Goal: Information Seeking & Learning: Compare options

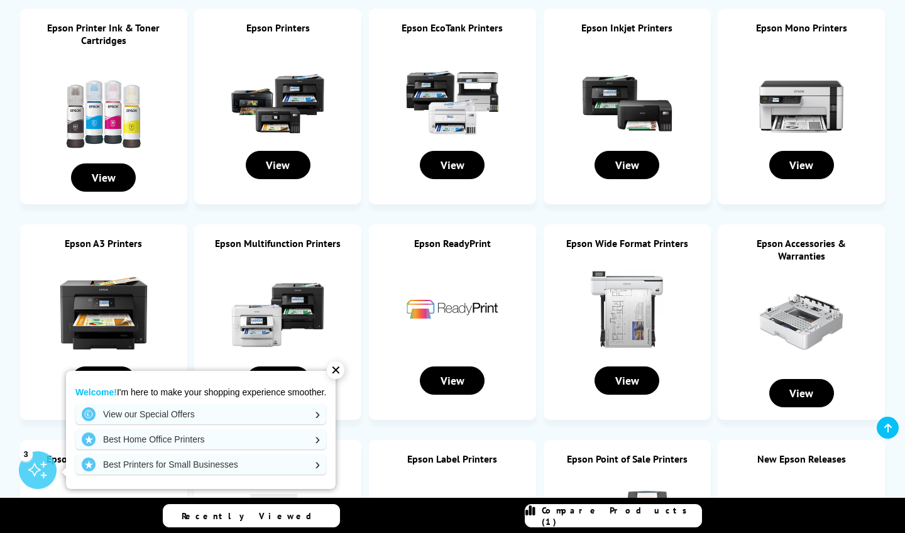
scroll to position [239, 0]
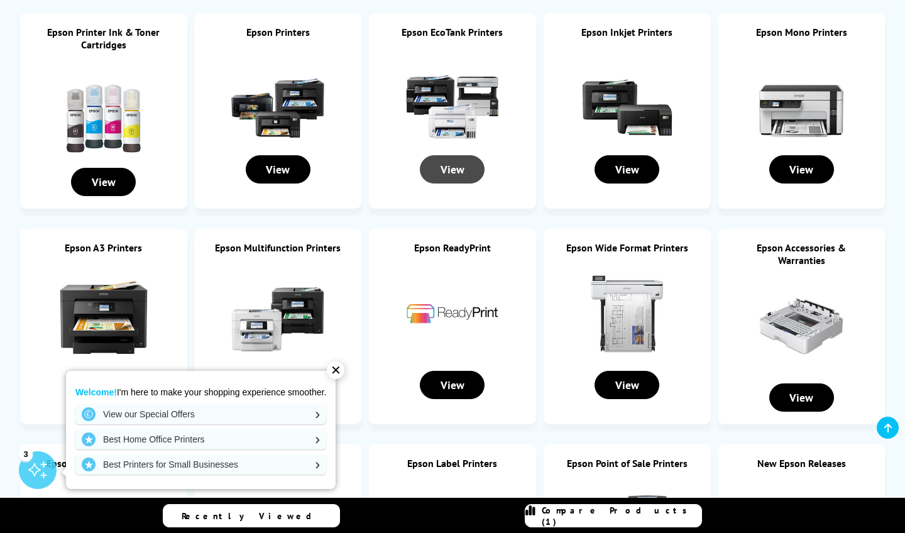
click at [462, 177] on div "View" at bounding box center [452, 169] width 65 height 28
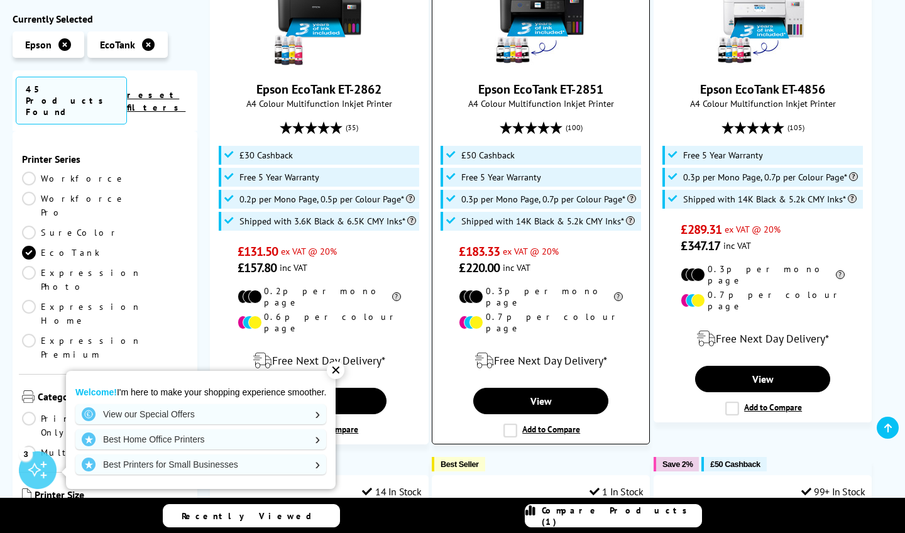
scroll to position [352, 0]
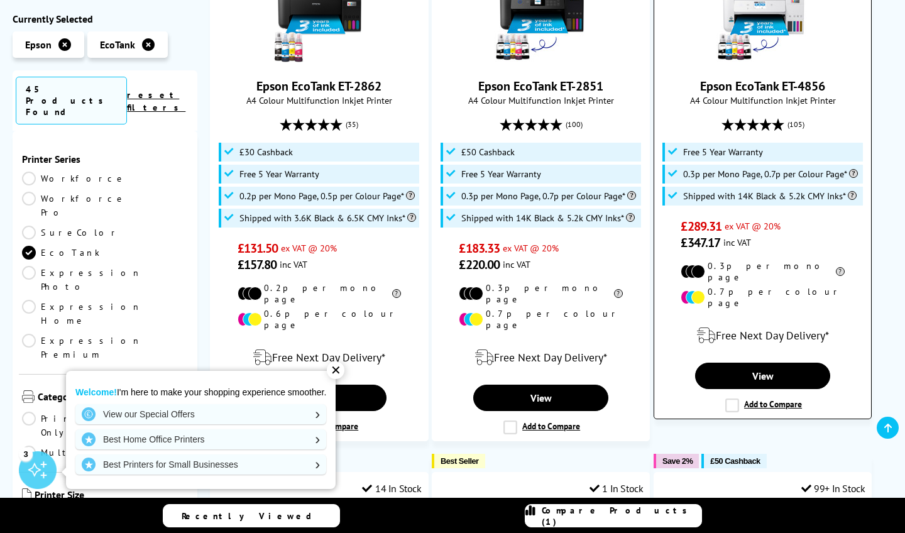
click at [729, 379] on div "11 In Stock Epson EcoTank ET-4856 A4 Colour Multifunction Inkjet Printer (105) …" at bounding box center [762, 179] width 219 height 480
click at [729, 398] on label "Add to Compare" at bounding box center [763, 405] width 77 height 14
click at [0, 0] on input "Add to Compare" at bounding box center [0, 0] width 0 height 0
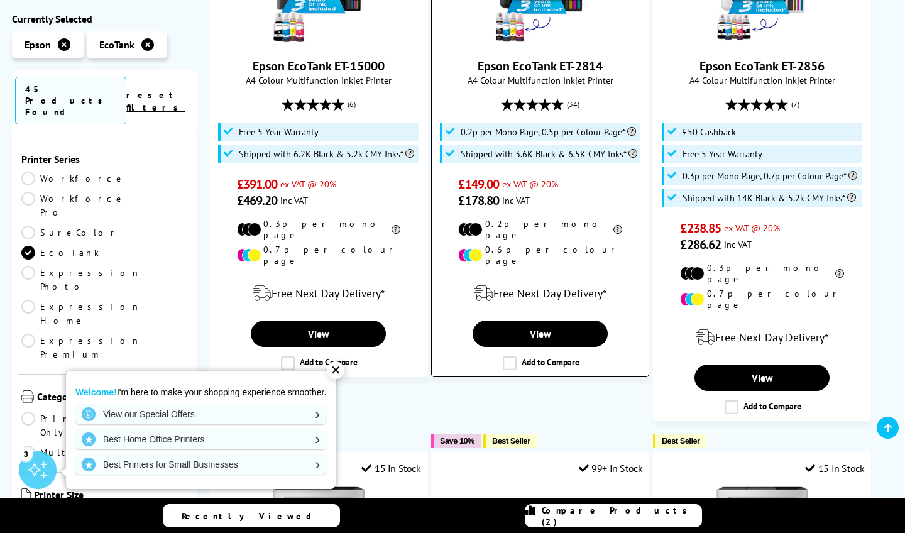
scroll to position [906, 0]
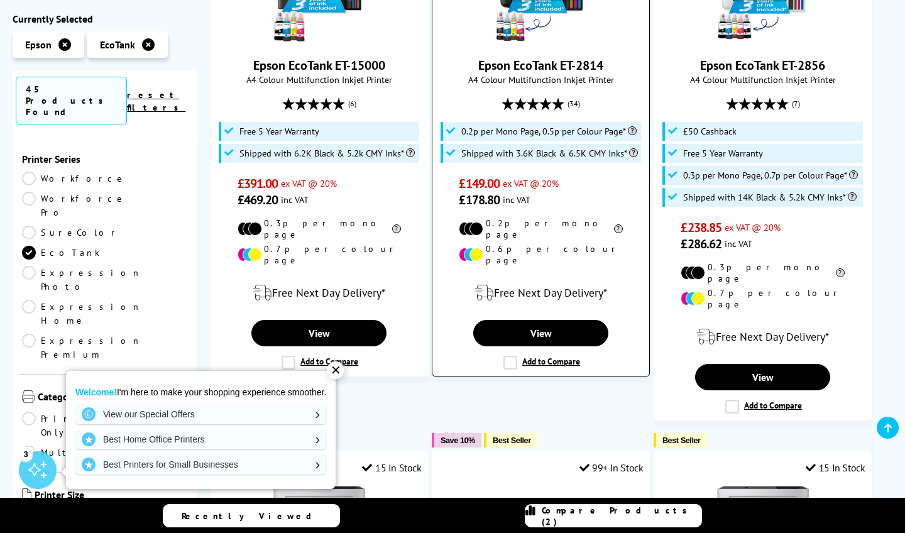
click at [515, 356] on label "Add to Compare" at bounding box center [541, 363] width 77 height 14
click at [0, 0] on input "Add to Compare" at bounding box center [0, 0] width 0 height 0
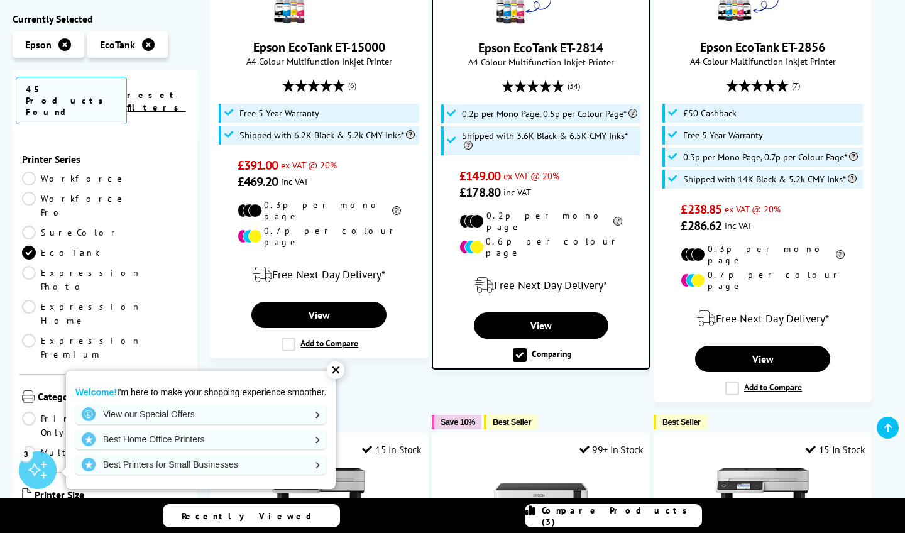
scroll to position [926, 0]
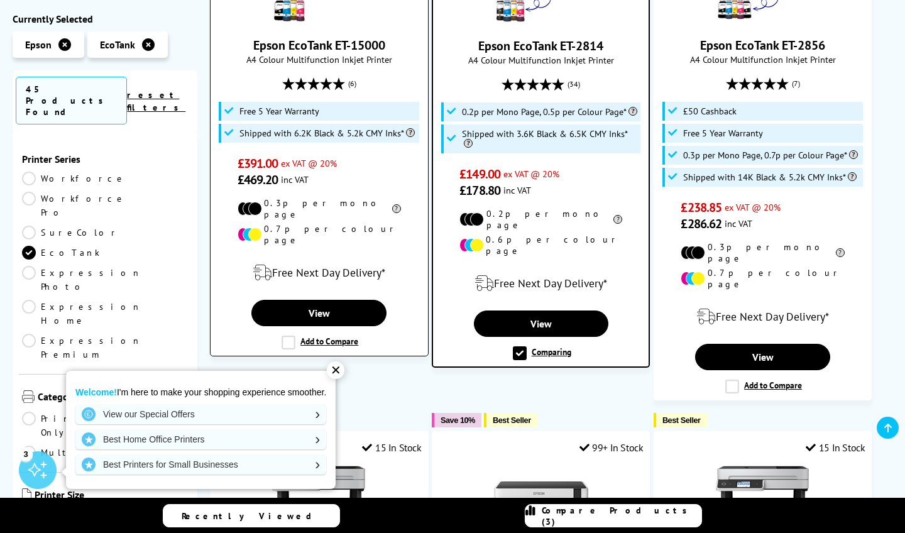
click at [290, 335] on label "Add to Compare" at bounding box center [319, 342] width 77 height 14
click at [0, 0] on input "Add to Compare" at bounding box center [0, 0] width 0 height 0
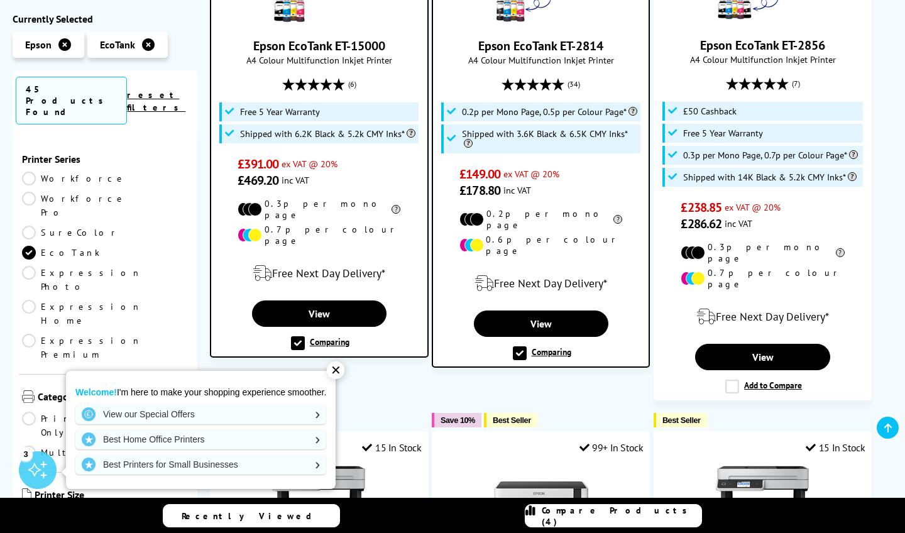
click at [585, 513] on span "Compare Products (4)" at bounding box center [622, 515] width 160 height 23
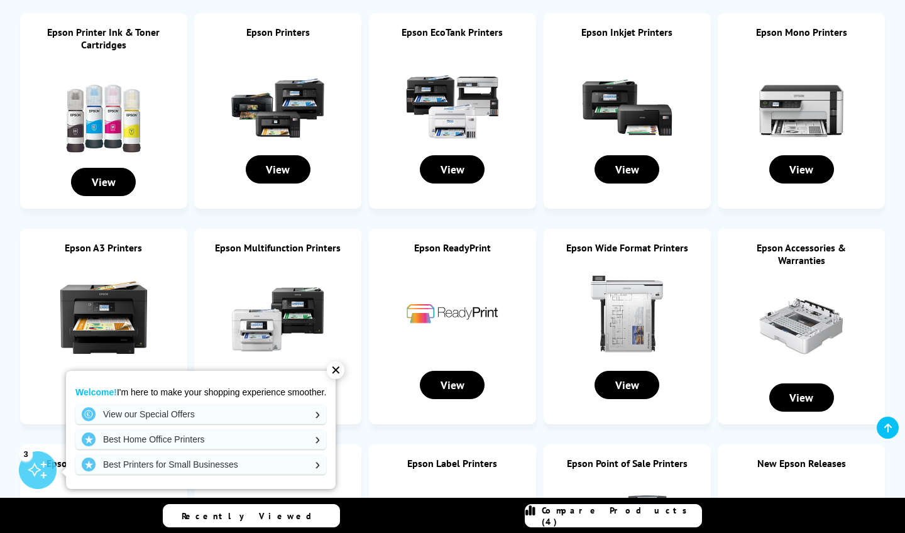
click at [602, 525] on link "Compare Products (4)" at bounding box center [613, 515] width 177 height 23
click at [602, 522] on div "Recently Viewed Compare Products (4)" at bounding box center [452, 516] width 905 height 36
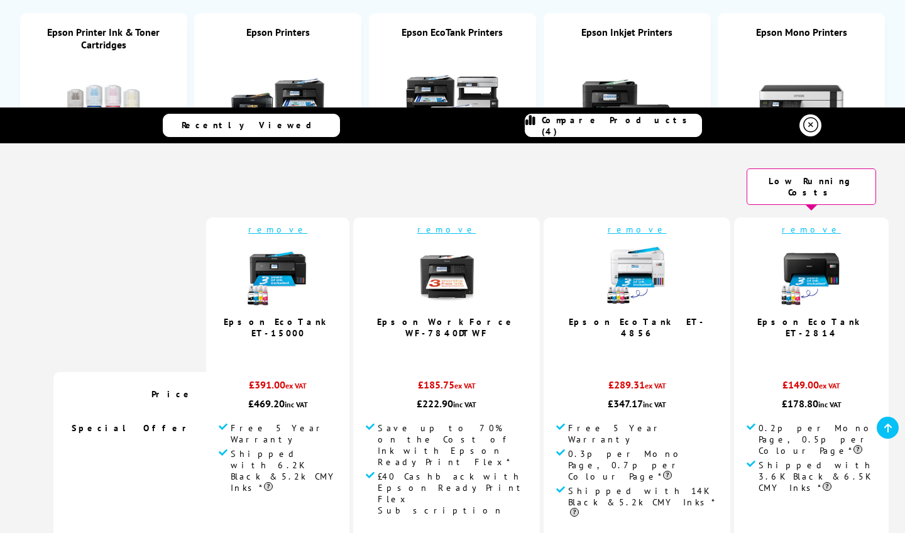
click at [449, 256] on img at bounding box center [446, 275] width 63 height 63
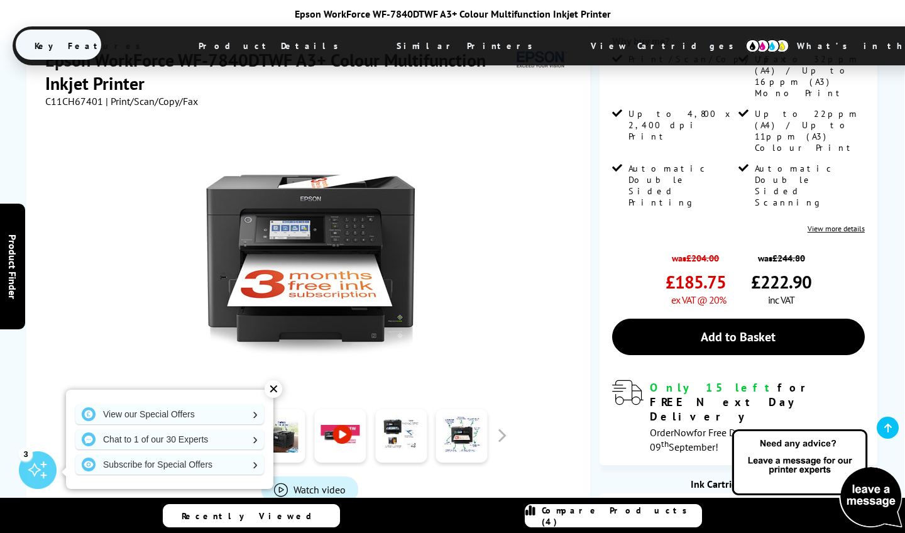
scroll to position [327, 0]
click at [229, 409] on link at bounding box center [219, 435] width 52 height 53
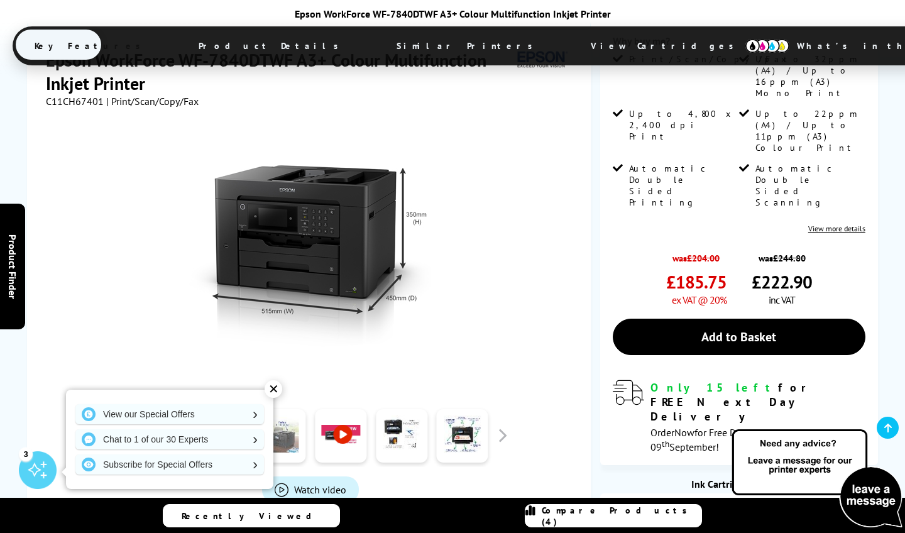
click at [266, 409] on link at bounding box center [280, 435] width 52 height 53
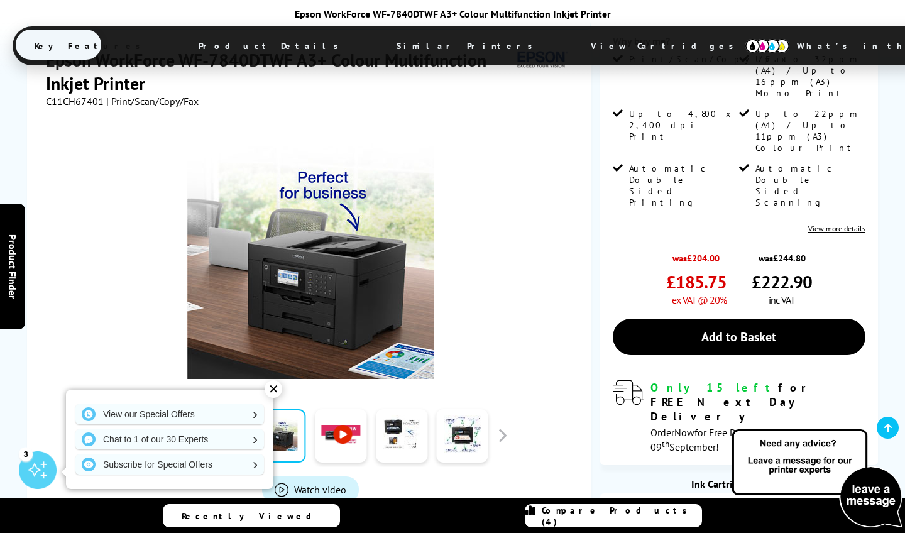
click at [335, 409] on link at bounding box center [341, 435] width 52 height 53
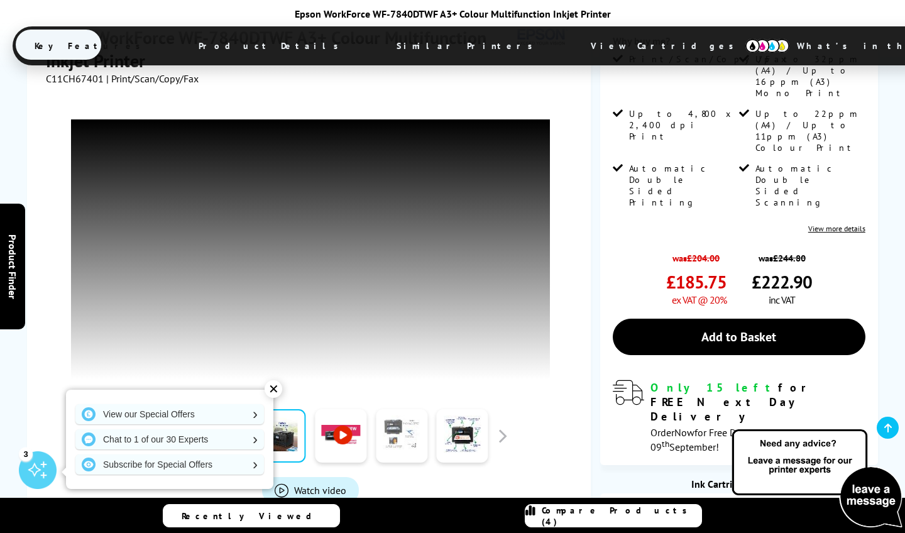
click at [390, 409] on link at bounding box center [402, 435] width 52 height 53
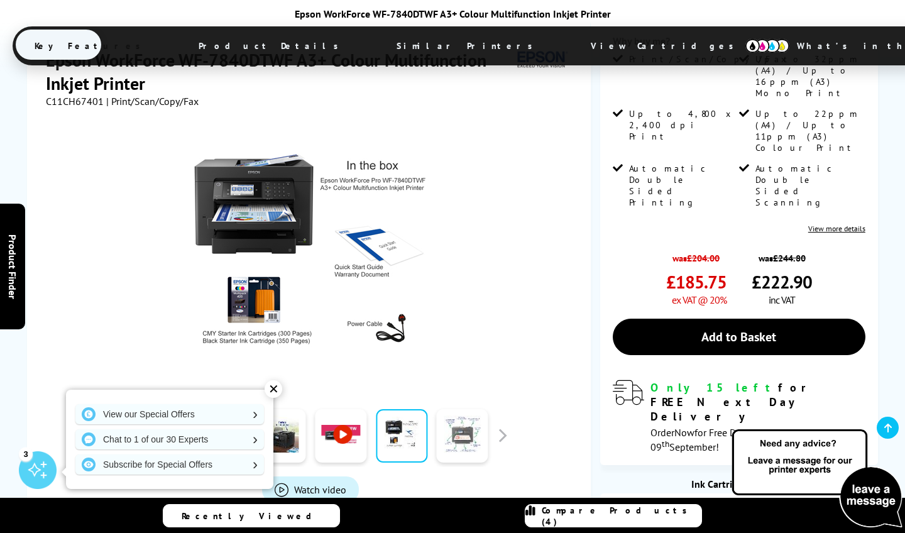
click at [443, 409] on link at bounding box center [463, 435] width 52 height 53
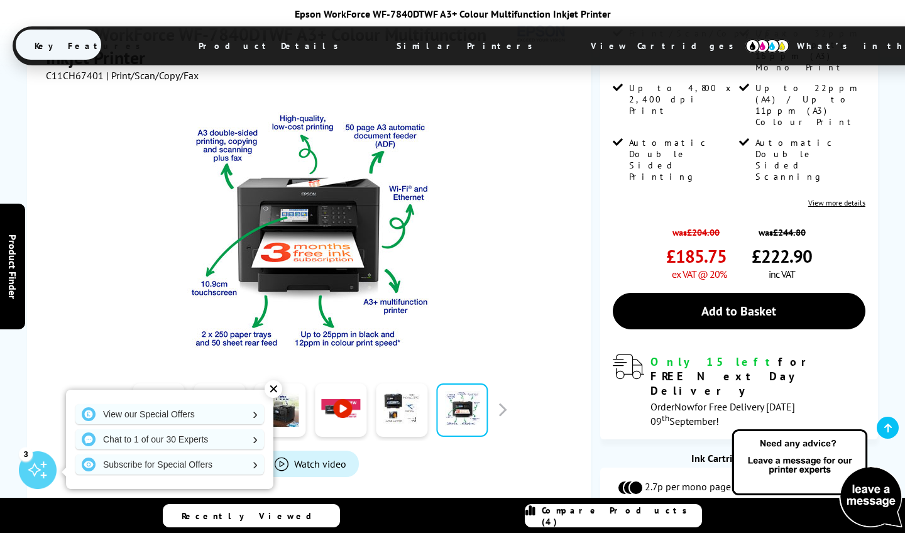
scroll to position [354, 0]
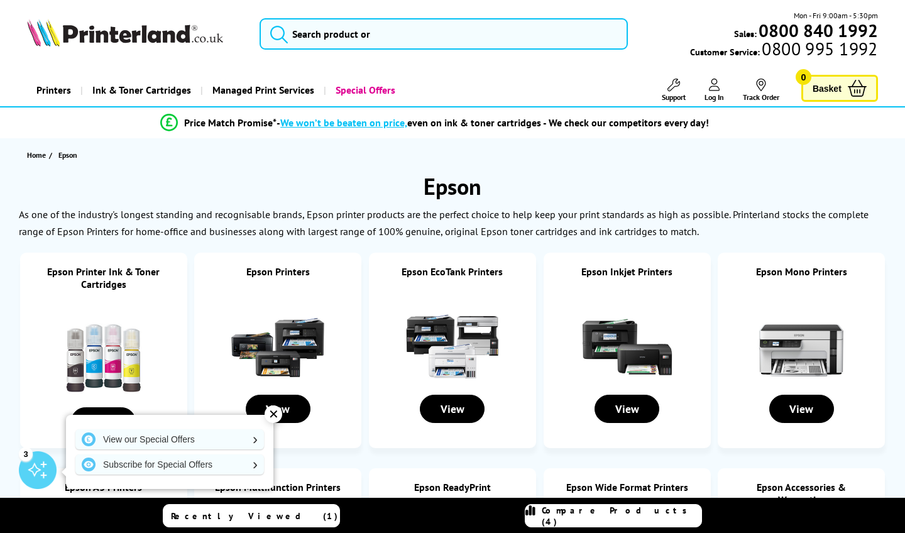
click at [591, 518] on span "Compare Products (4)" at bounding box center [622, 515] width 160 height 23
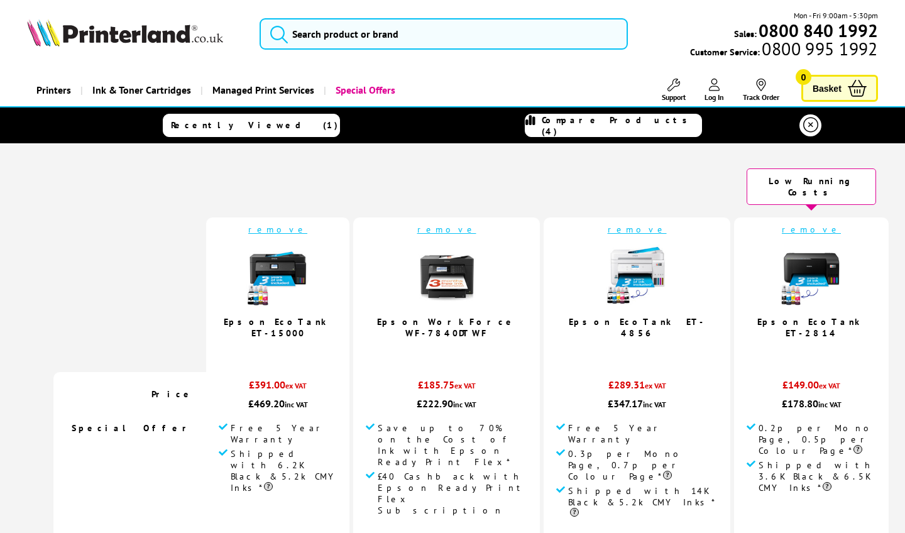
click at [451, 224] on link "remove" at bounding box center [446, 229] width 59 height 11
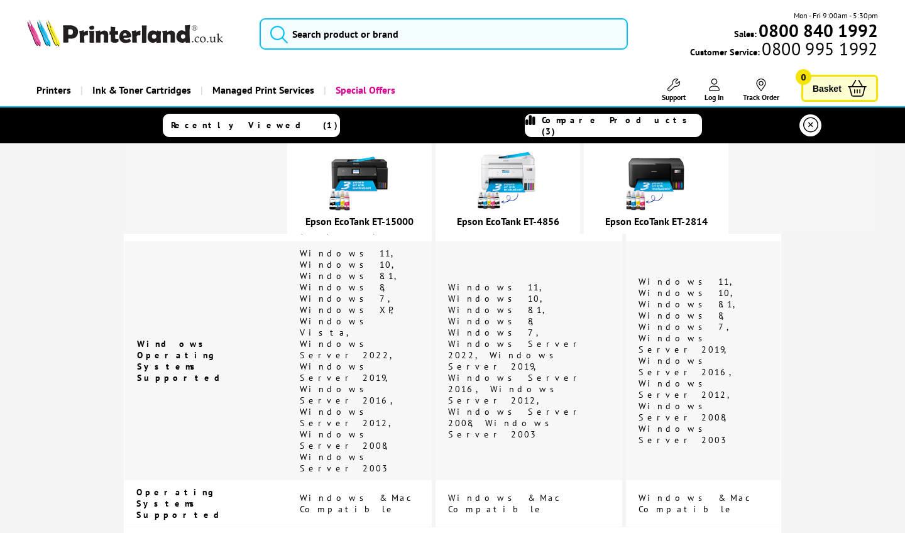
scroll to position [1995, 0]
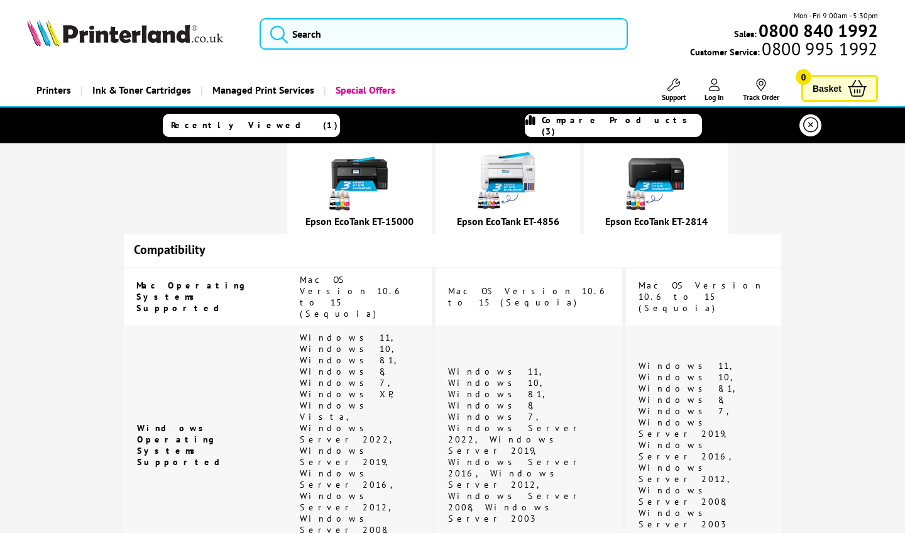
click at [511, 224] on link "Epson EcoTank ET-4856" at bounding box center [508, 221] width 102 height 13
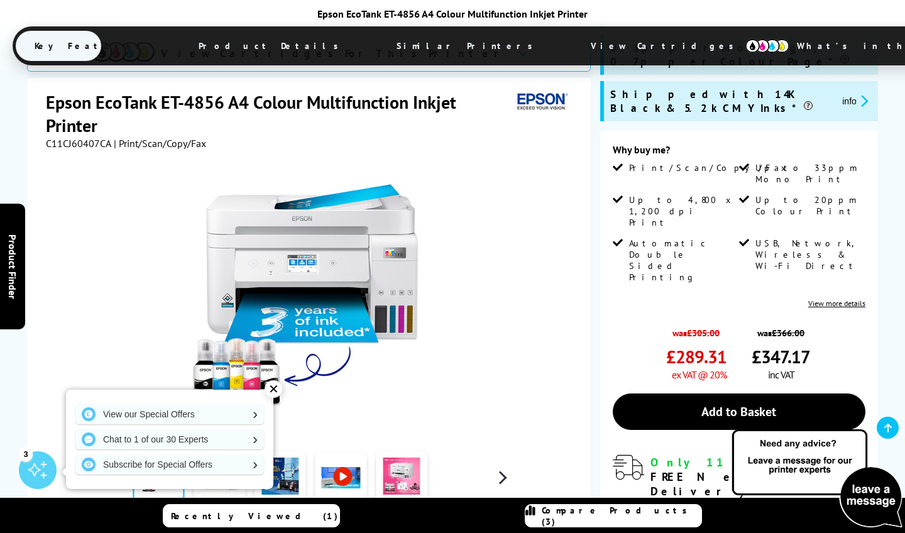
click at [506, 468] on button "button" at bounding box center [502, 477] width 19 height 19
click at [471, 451] on link at bounding box center [463, 477] width 52 height 53
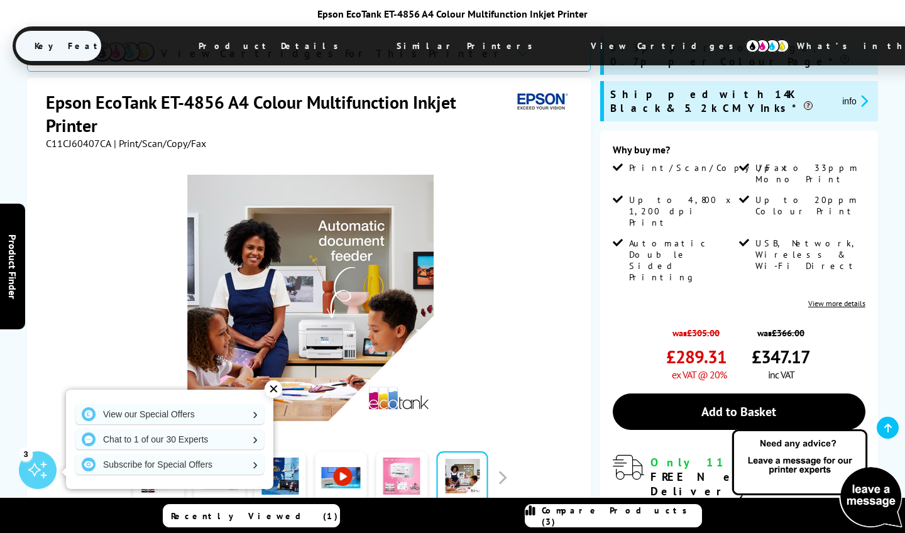
click at [408, 451] on link at bounding box center [402, 477] width 52 height 53
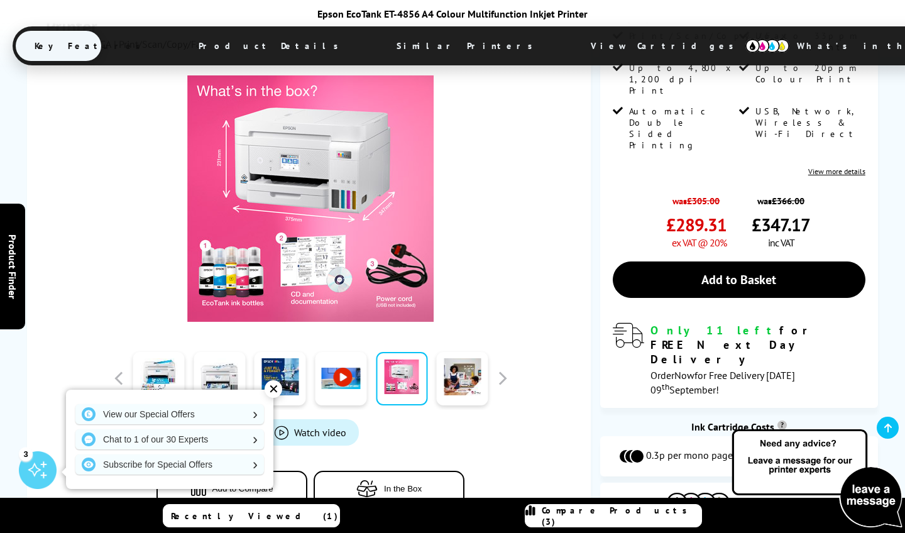
scroll to position [342, 0]
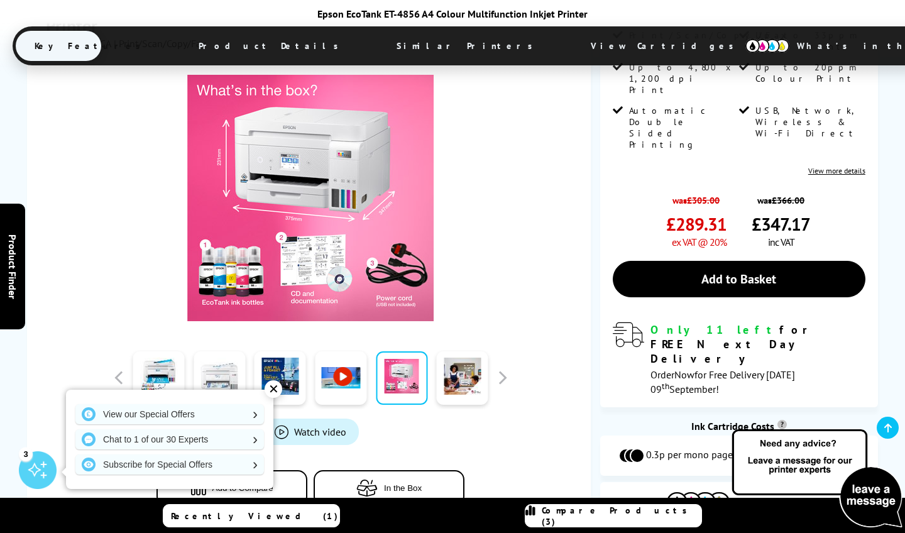
click at [226, 351] on link at bounding box center [219, 377] width 52 height 53
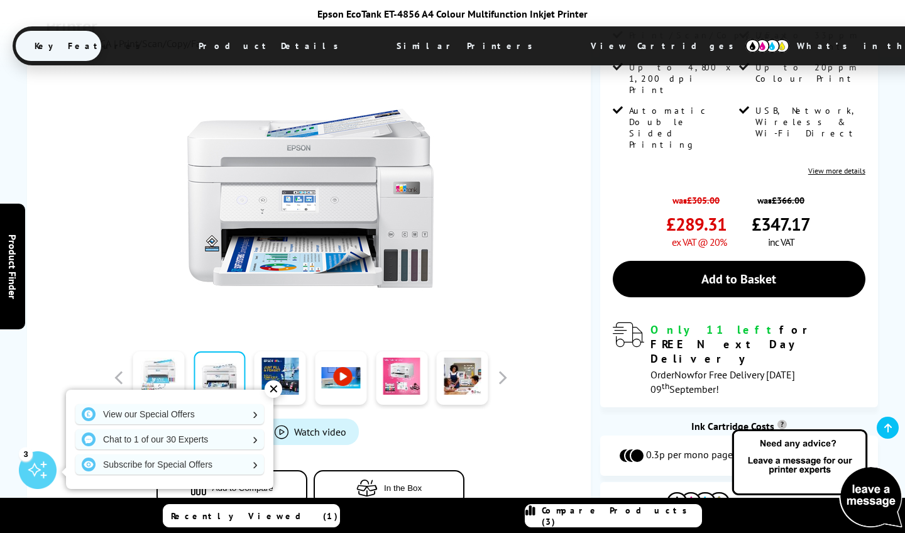
click at [165, 351] on link at bounding box center [159, 377] width 52 height 53
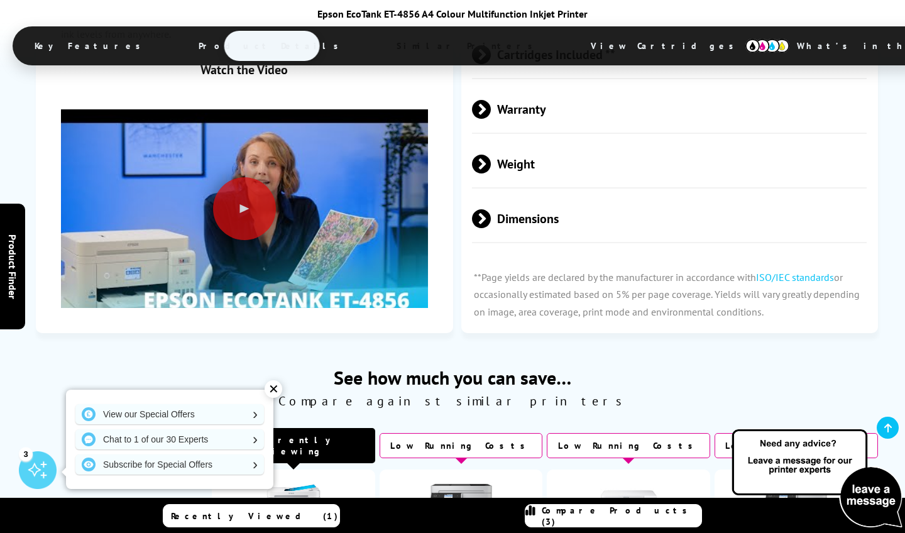
scroll to position [2821, 0]
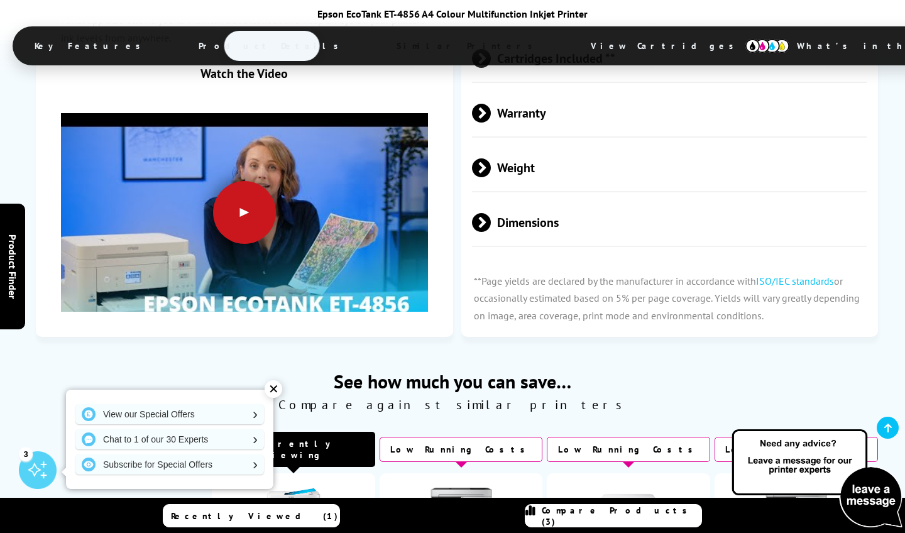
click at [224, 181] on div at bounding box center [244, 212] width 63 height 63
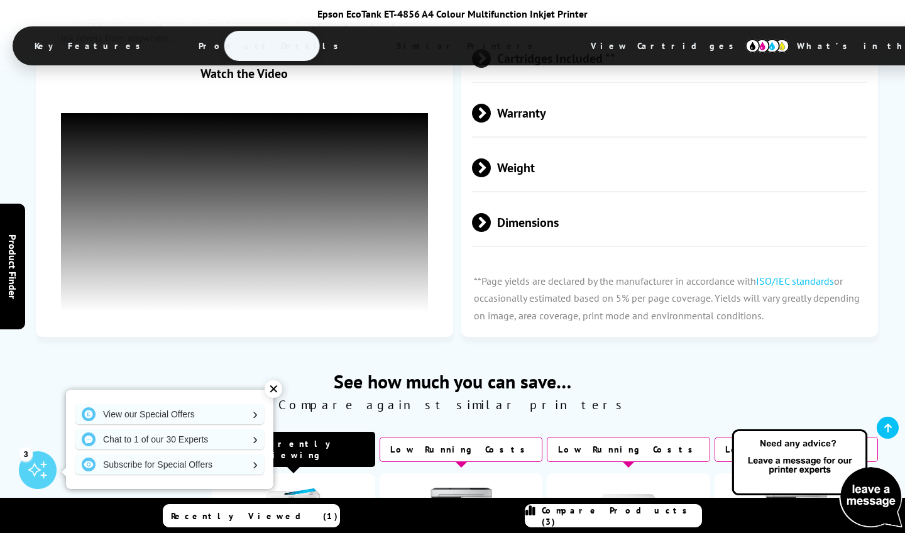
scroll to position [2760, 0]
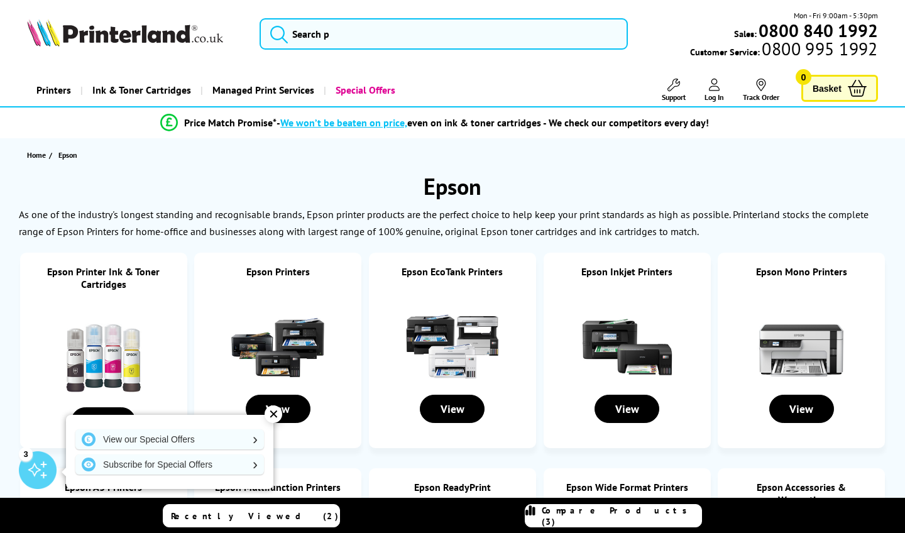
click at [575, 515] on div "Compare Products (3)" at bounding box center [613, 515] width 176 height 23
